Goal: Information Seeking & Learning: Learn about a topic

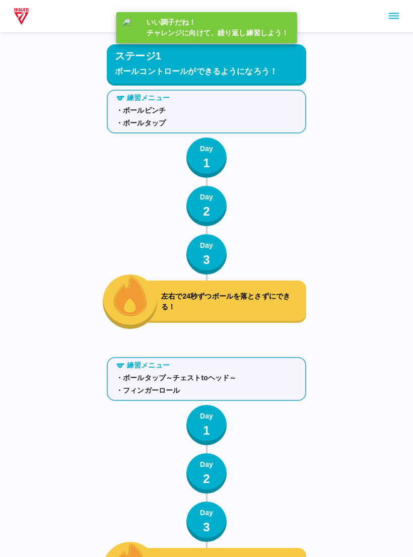
scroll to position [3239, 0]
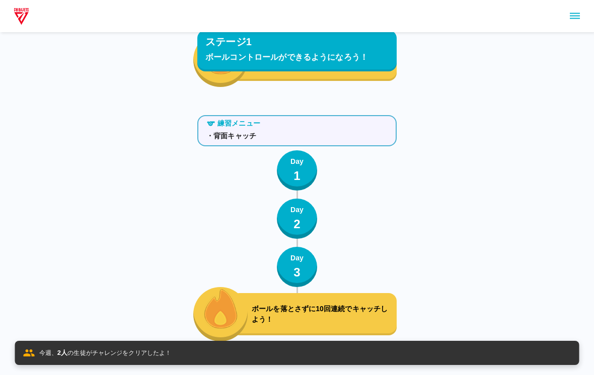
scroll to position [3378, 0]
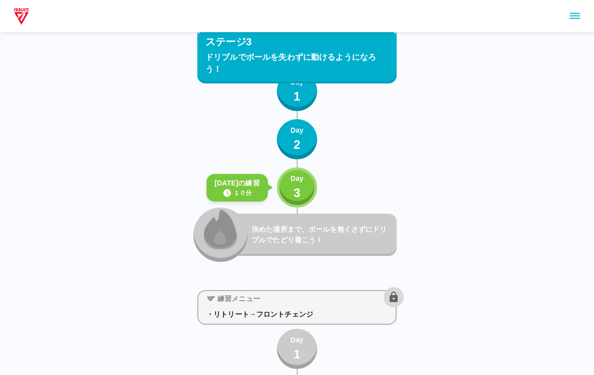
click at [297, 197] on p "3" at bounding box center [296, 193] width 7 height 18
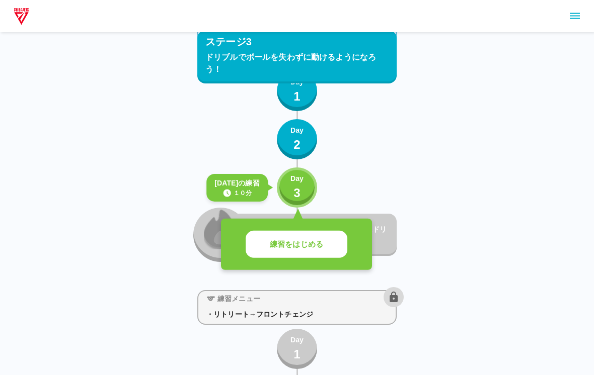
click at [340, 236] on button "練習をはじめる" at bounding box center [297, 245] width 102 height 28
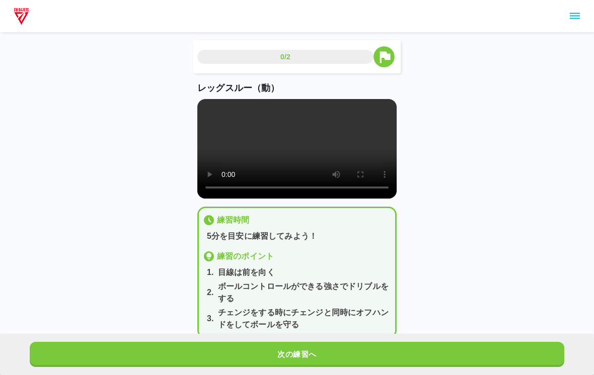
click at [298, 144] on video at bounding box center [296, 149] width 199 height 100
click at [220, 100] on video at bounding box center [296, 149] width 199 height 100
click at [214, 120] on video at bounding box center [296, 149] width 199 height 100
click at [209, 124] on video at bounding box center [296, 149] width 199 height 100
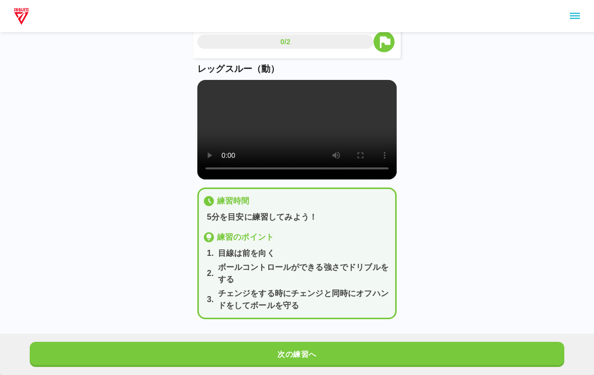
scroll to position [7, 0]
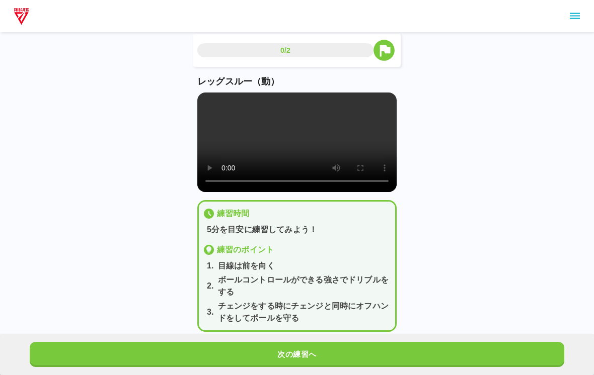
click at [412, 343] on button "次の練習へ" at bounding box center [297, 354] width 534 height 25
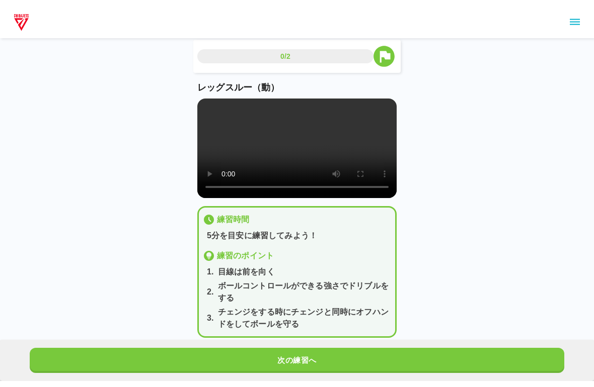
scroll to position [0, 0]
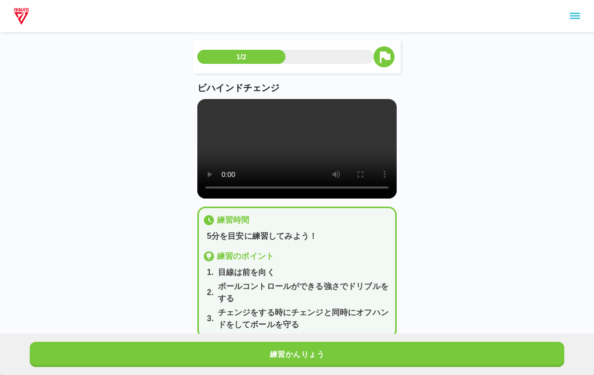
click at [279, 151] on video at bounding box center [296, 149] width 199 height 100
click at [298, 157] on video at bounding box center [296, 149] width 199 height 100
click at [203, 104] on video at bounding box center [296, 149] width 199 height 100
click at [190, 107] on main "1/2 ビハインドチェンジ 練習時間 5分を目安に練習してみよう！ 練習のポイント 1 . 目線は前を向く 2 . ボールコントロールができる強さでドリブルを…" at bounding box center [296, 197] width 223 height 314
click at [213, 102] on video at bounding box center [296, 149] width 199 height 100
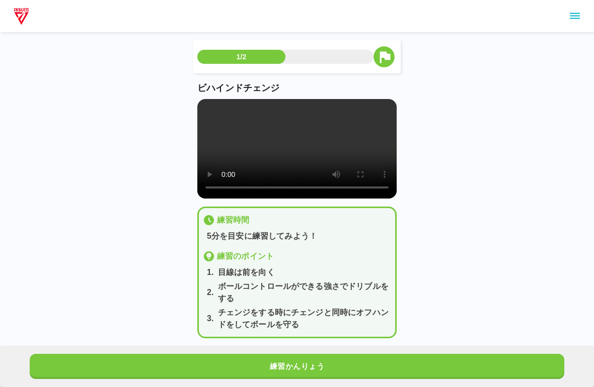
click at [201, 115] on video at bounding box center [296, 149] width 199 height 100
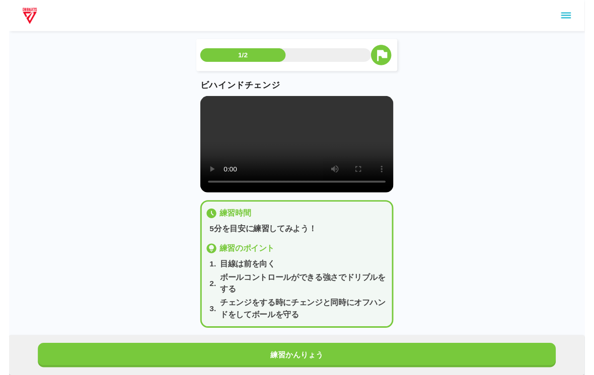
scroll to position [12, 0]
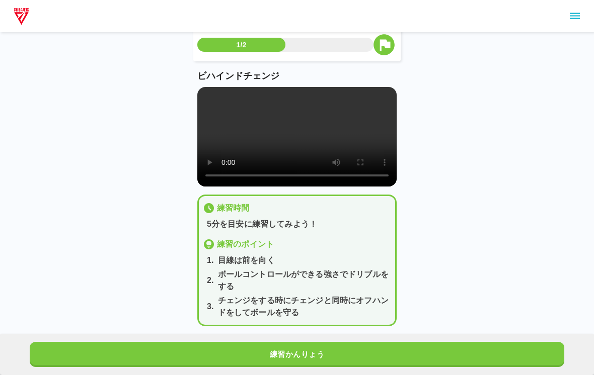
click at [379, 343] on button "練習かんりょう" at bounding box center [297, 354] width 534 height 25
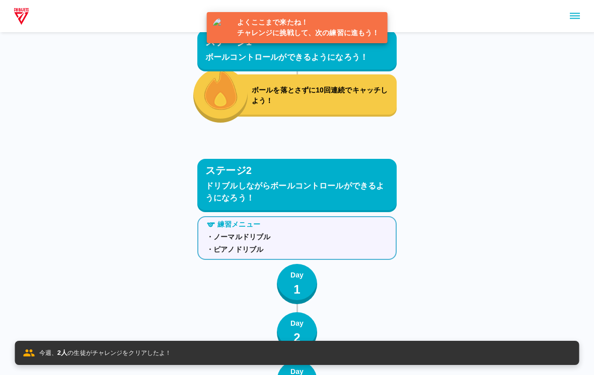
scroll to position [3430, 0]
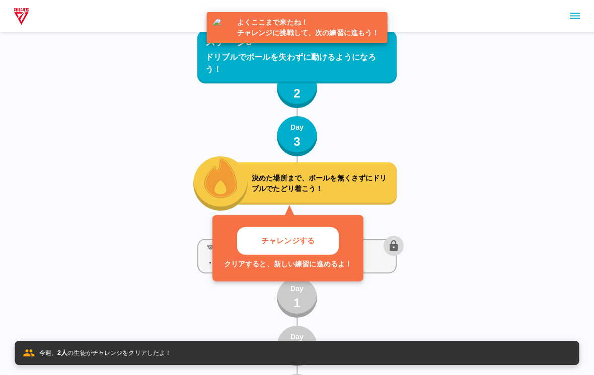
click at [315, 236] on button "チャレンジする" at bounding box center [288, 241] width 102 height 28
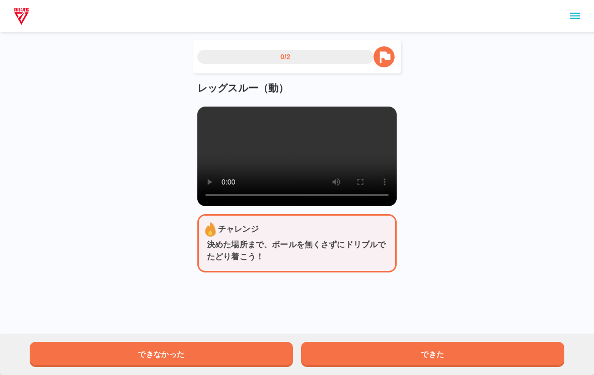
click at [297, 165] on video at bounding box center [296, 157] width 199 height 100
click at [205, 128] on video at bounding box center [296, 157] width 199 height 100
click at [191, 126] on main "0/2 レッグスルー（動） チャレンジ 決めた場所まで、ボールを無くさずにドリブルでたどり着こう！ できなかった できた" at bounding box center [296, 164] width 223 height 249
click at [227, 161] on video at bounding box center [296, 157] width 199 height 100
click at [403, 289] on main "0/2 レッグスルー（動） チャレンジ 決めた場所まで、ボールを無くさずにドリブルでたどり着こう！ できなかった できた" at bounding box center [296, 164] width 223 height 249
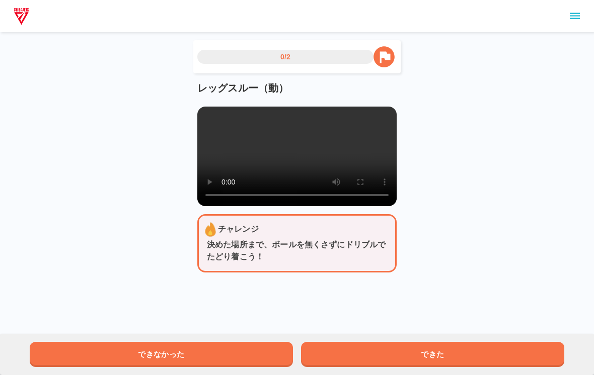
click at [375, 350] on button "できた" at bounding box center [432, 354] width 263 height 25
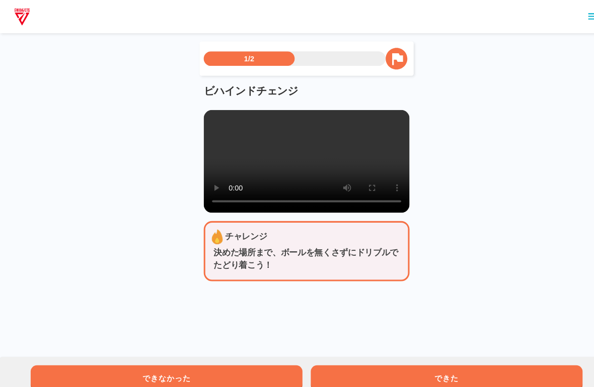
click at [202, 121] on video at bounding box center [296, 157] width 199 height 100
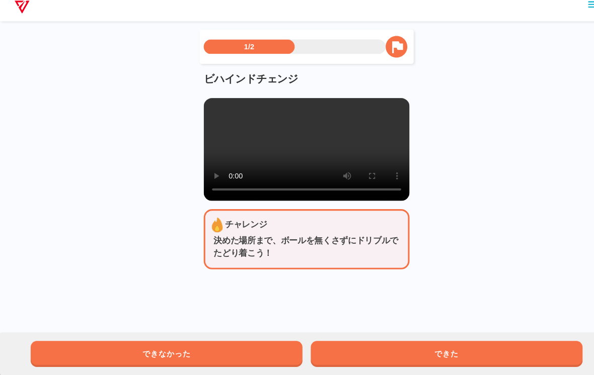
click at [412, 350] on button "できた" at bounding box center [432, 354] width 263 height 25
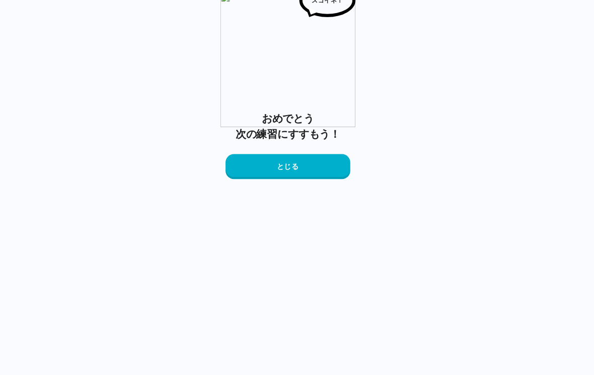
click at [291, 185] on button "とじる" at bounding box center [296, 173] width 121 height 24
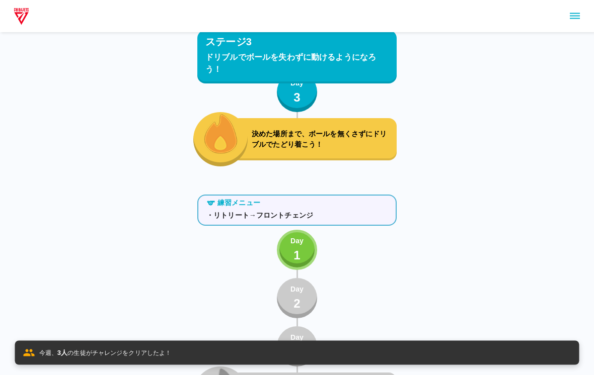
scroll to position [3476, 0]
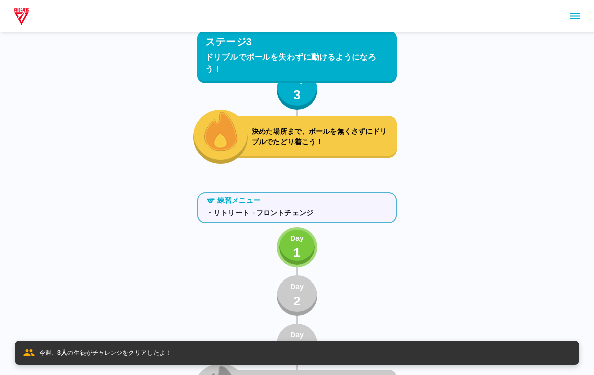
click at [308, 246] on button "Day 1" at bounding box center [297, 247] width 40 height 40
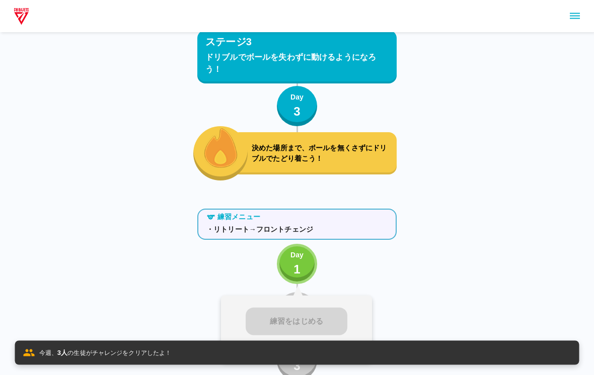
scroll to position [3457, 0]
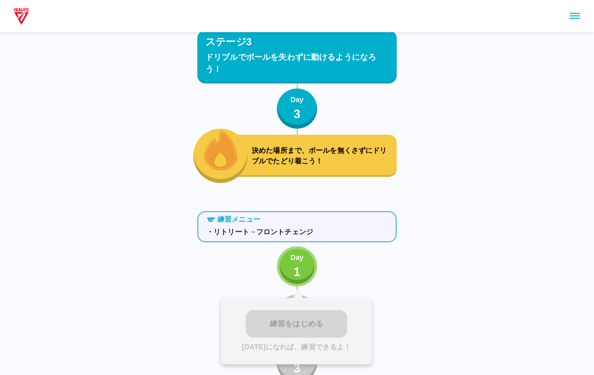
click at [412, 362] on div "ステージ1 ボールコントロールができるようになろう！ 練習メニュー ・ボールピンチ ・ボールタップ Day 1 Day 2 Day 3 左右で24秒ずつボール…" at bounding box center [297, 231] width 594 height 7376
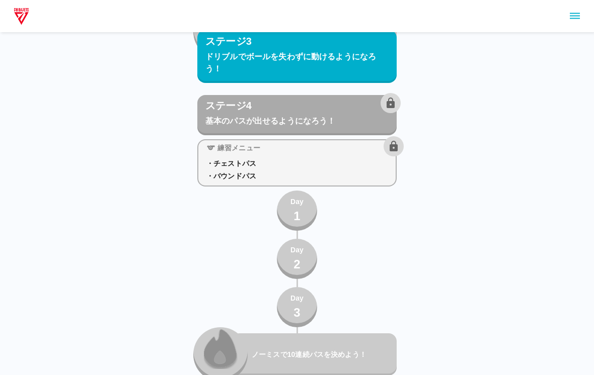
scroll to position [3836, 0]
